Goal: Task Accomplishment & Management: Use online tool/utility

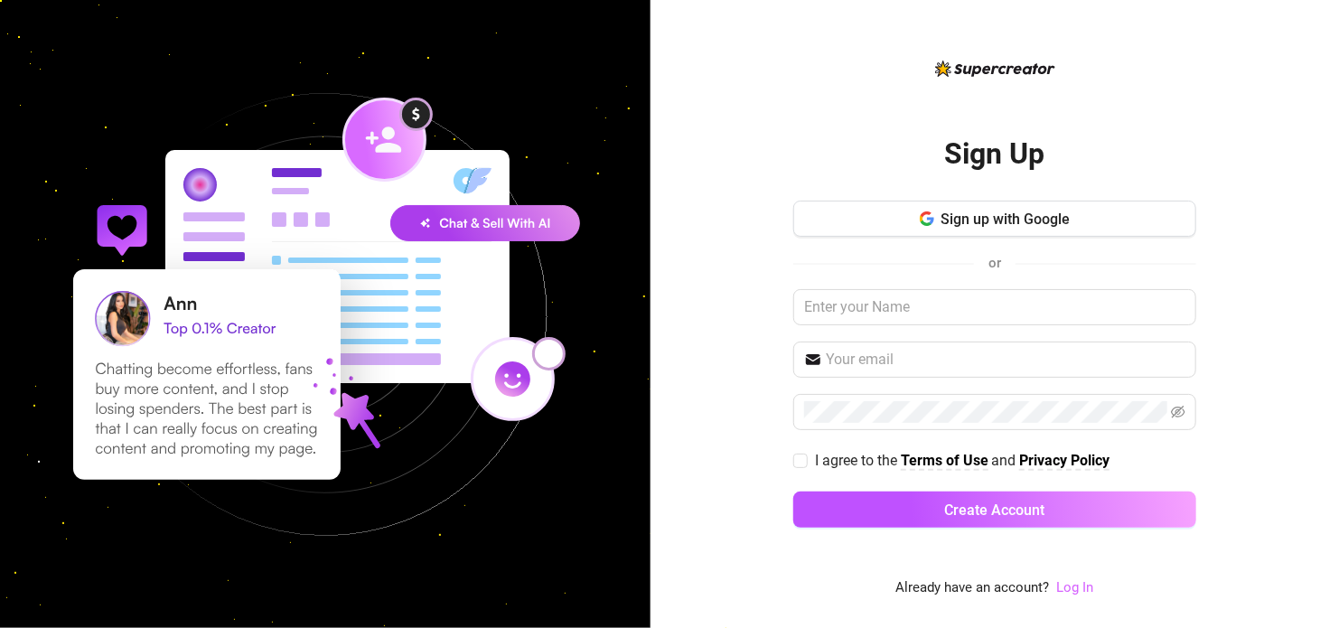
click at [1077, 589] on link "Log In" at bounding box center [1075, 587] width 37 height 16
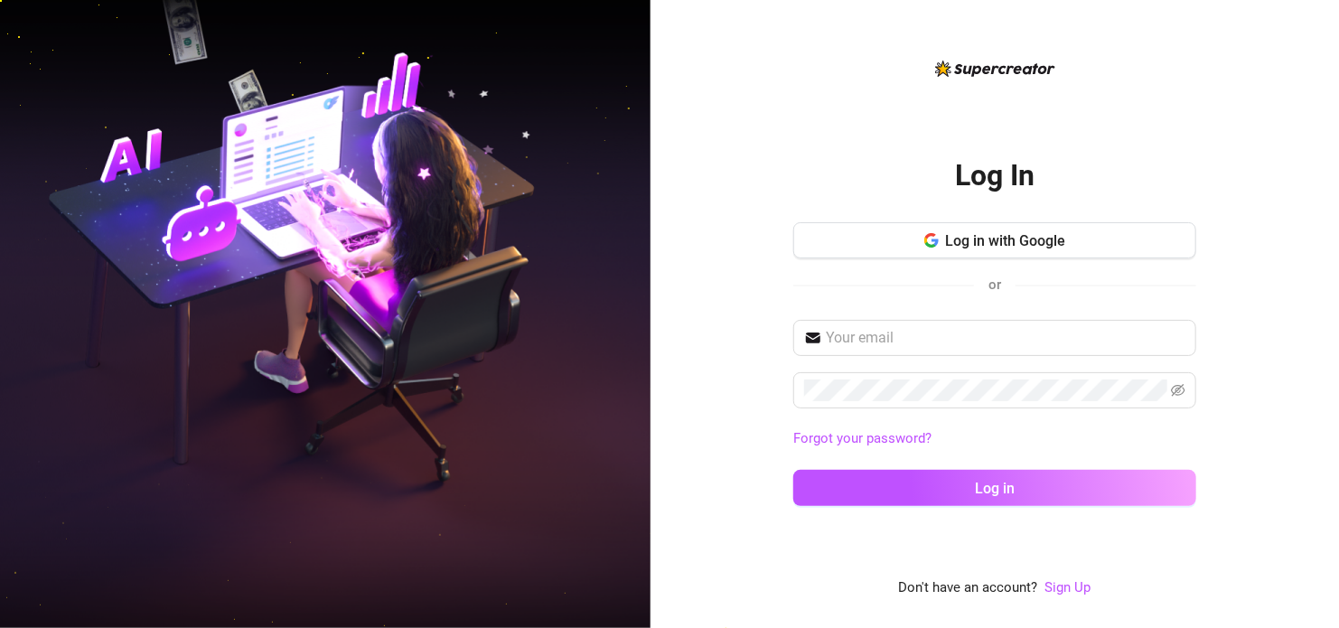
click at [1328, 585] on div "Log In Log in with Google or Forgot your password? Log in Don't have an account…" at bounding box center [994, 314] width 688 height 628
click at [973, 310] on div "Log in with Google or" at bounding box center [994, 266] width 403 height 89
click at [981, 327] on input "text" at bounding box center [1005, 338] width 359 height 22
type input "bnuuygirl2@gmail.com"
click at [1182, 390] on icon "eye-invisible" at bounding box center [1178, 390] width 14 height 14
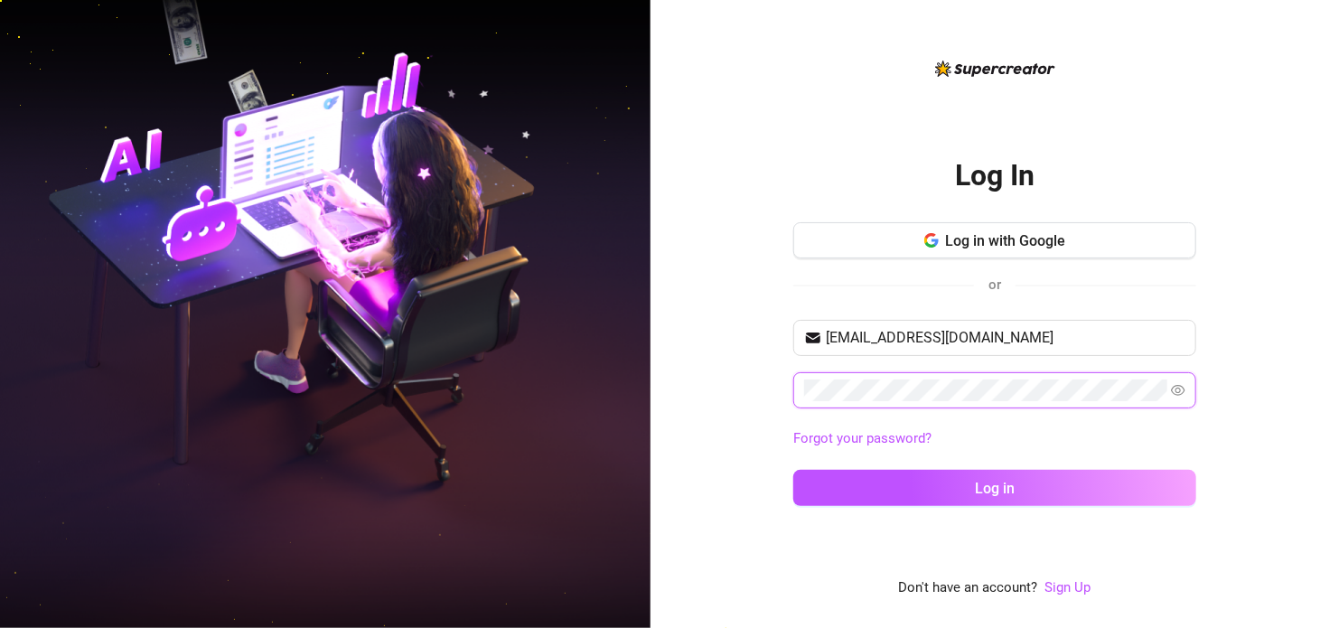
click at [1182, 390] on icon "eye" at bounding box center [1178, 390] width 14 height 14
click at [1182, 390] on icon "eye-invisible" at bounding box center [1178, 390] width 14 height 14
click at [793, 470] on button "Log in" at bounding box center [994, 488] width 403 height 36
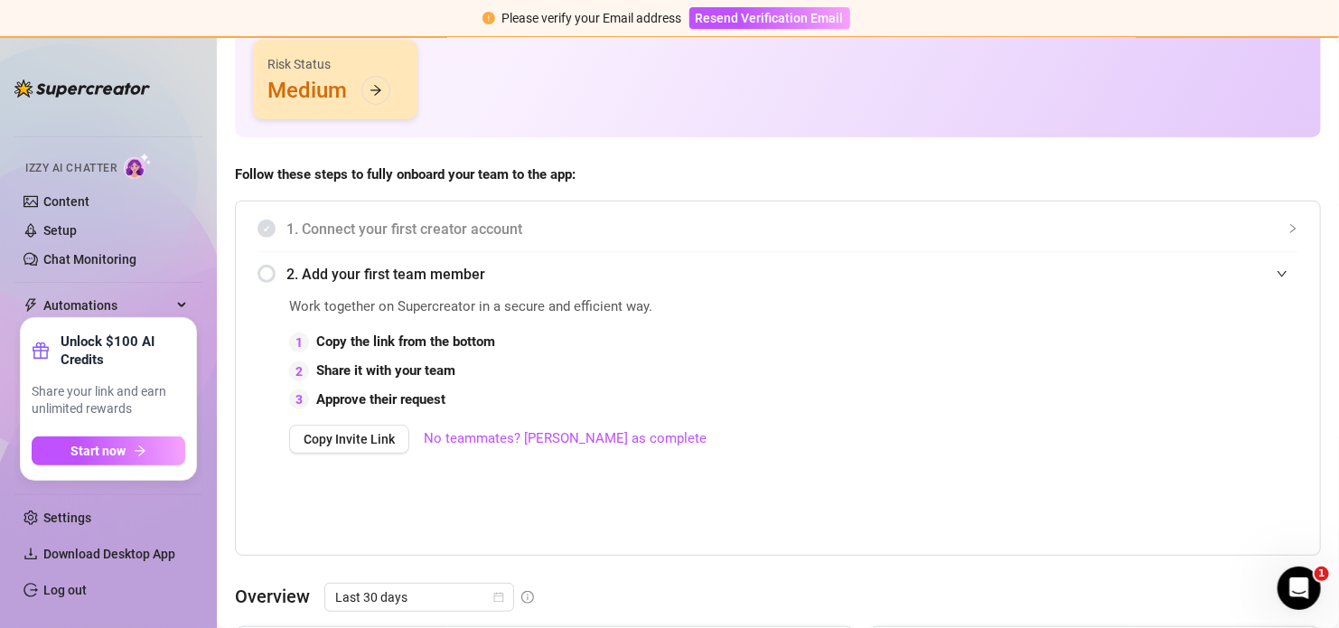
scroll to position [201, 0]
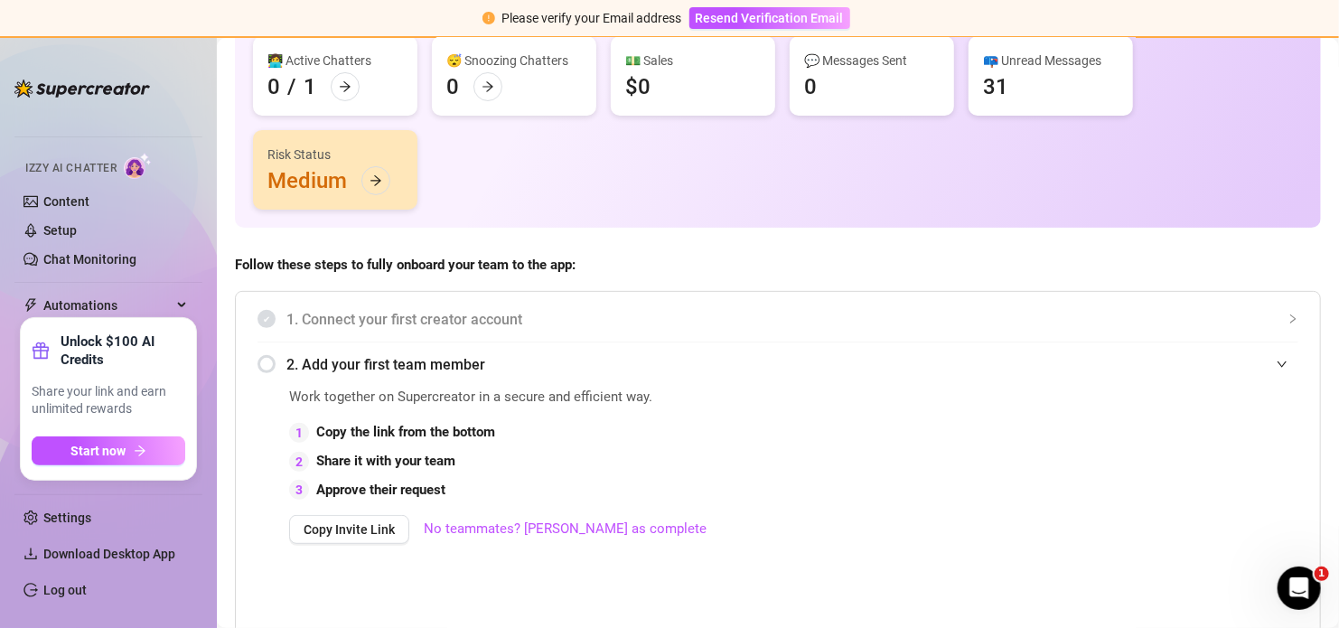
click at [540, 334] on div "1. Connect your first creator account" at bounding box center [777, 319] width 1041 height 44
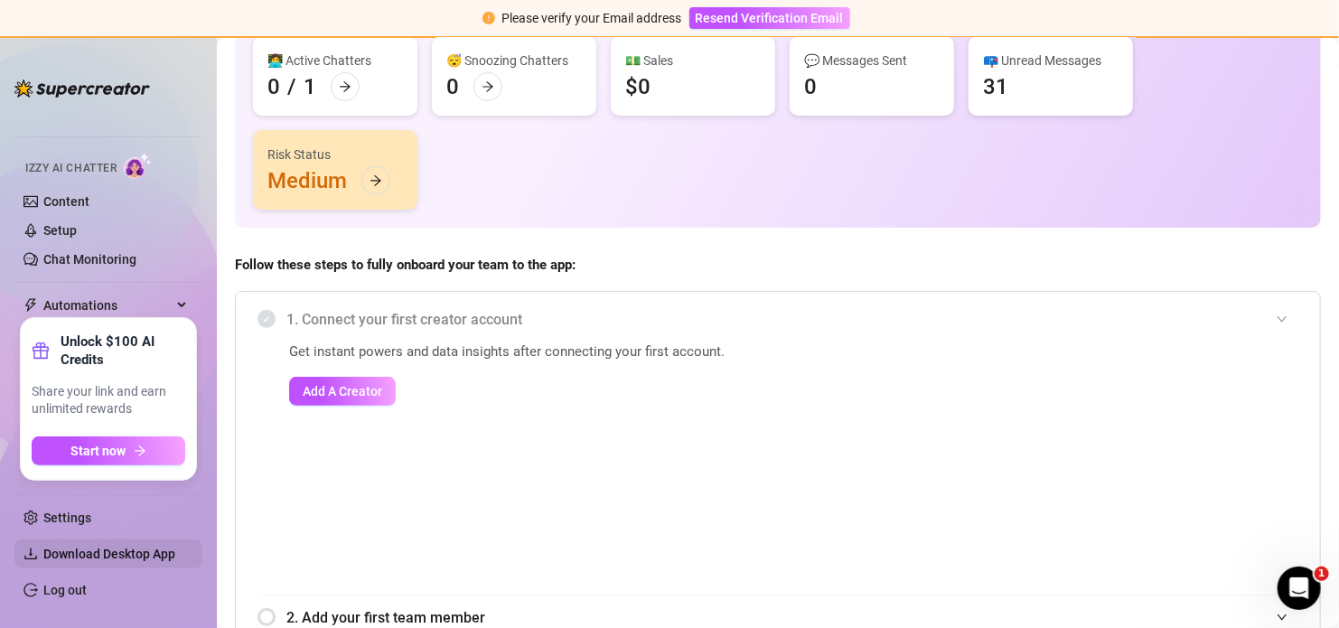
click at [86, 555] on span "Download Desktop App" at bounding box center [109, 553] width 132 height 14
